Goal: Task Accomplishment & Management: Use online tool/utility

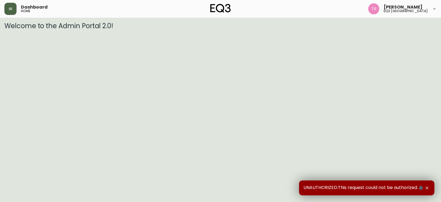
click at [10, 9] on icon "button" at bounding box center [10, 9] width 3 height 2
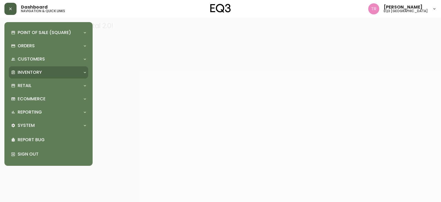
click at [46, 70] on div "Inventory" at bounding box center [46, 72] width 70 height 6
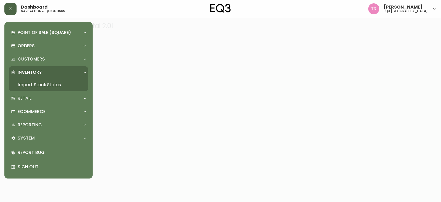
click at [57, 89] on link "Import Stock Status" at bounding box center [48, 84] width 79 height 13
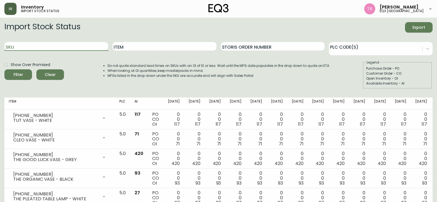
click at [34, 43] on input "SKU" at bounding box center [56, 46] width 104 height 9
paste input "[PHONE_NUMBER]"
type input "[PHONE_NUMBER]"
click at [4, 69] on button "Filter" at bounding box center [18, 74] width 28 height 10
